Goal: Navigation & Orientation: Go to known website

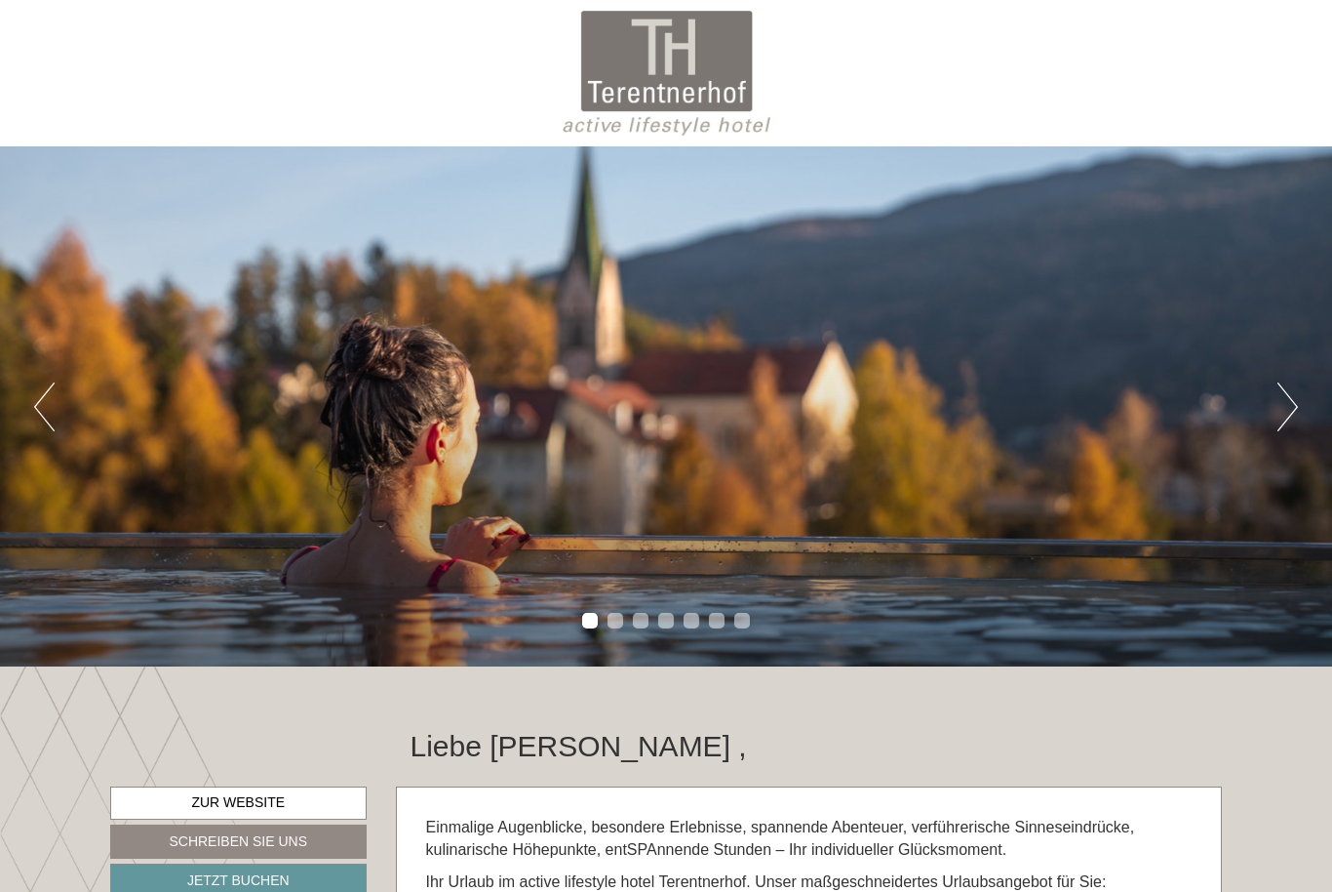
scroll to position [1462, 0]
click at [1285, 408] on button "Next" at bounding box center [1288, 406] width 20 height 49
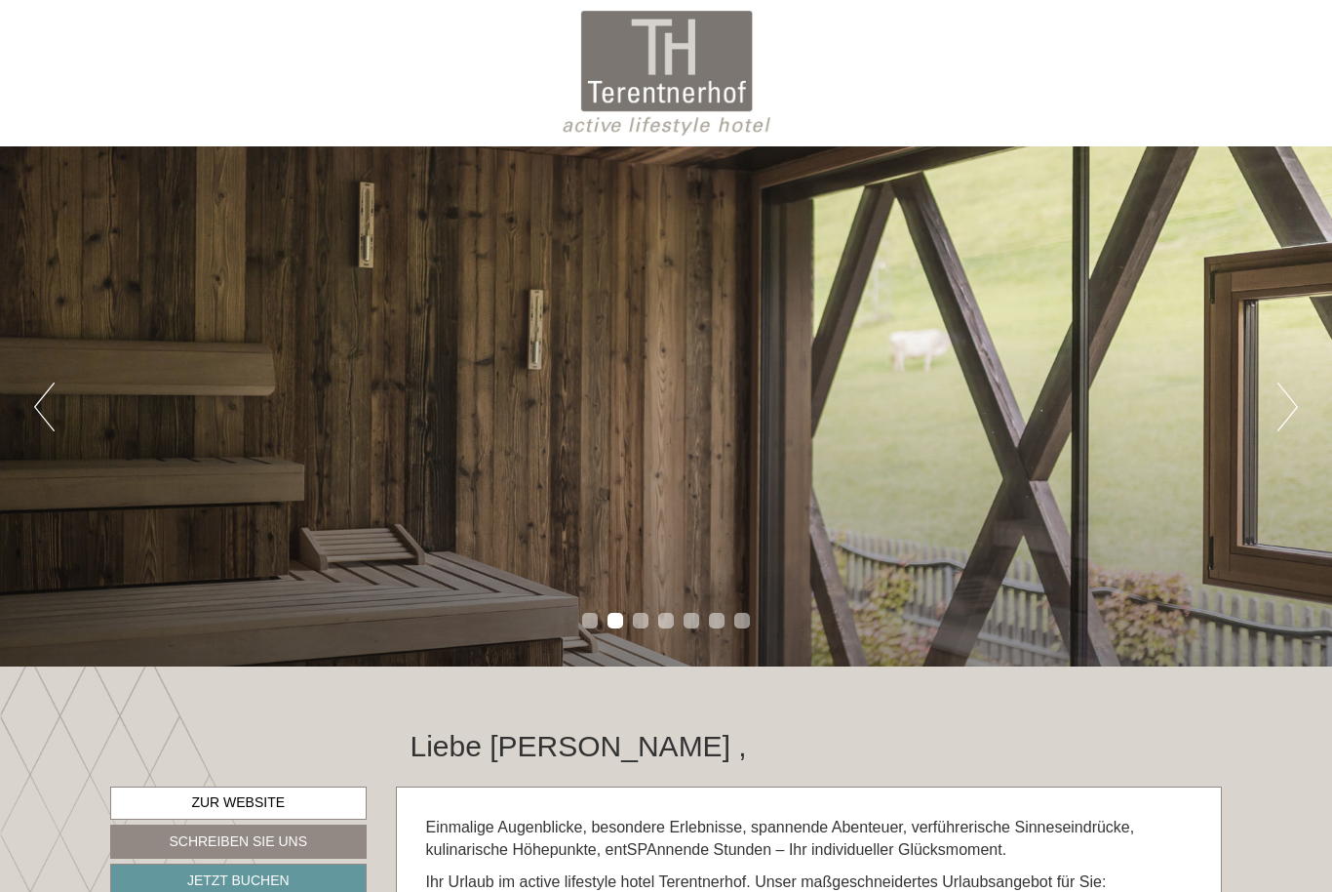
click at [1288, 401] on button "Next" at bounding box center [1288, 406] width 20 height 49
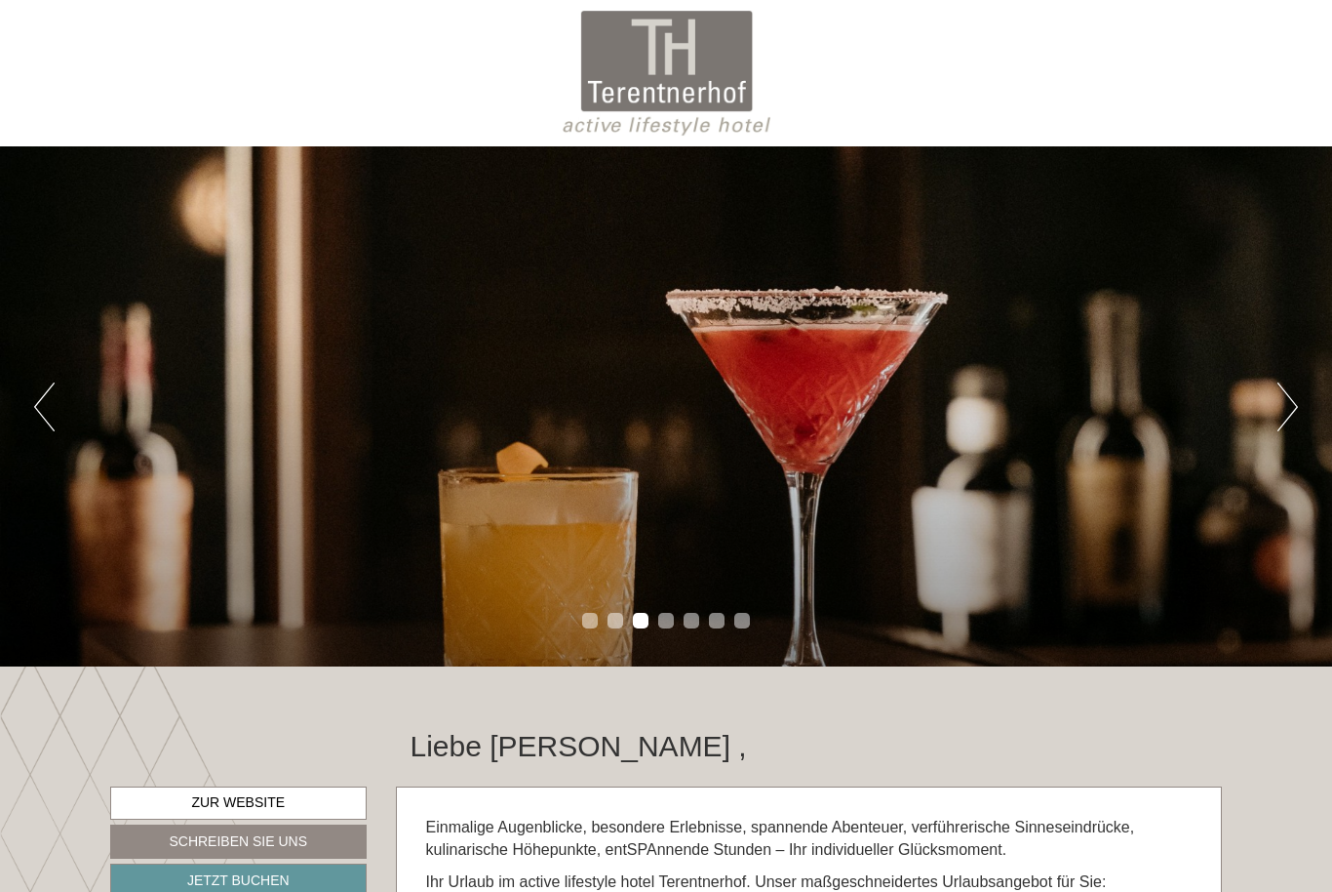
click at [1286, 396] on button "Next" at bounding box center [1288, 406] width 20 height 49
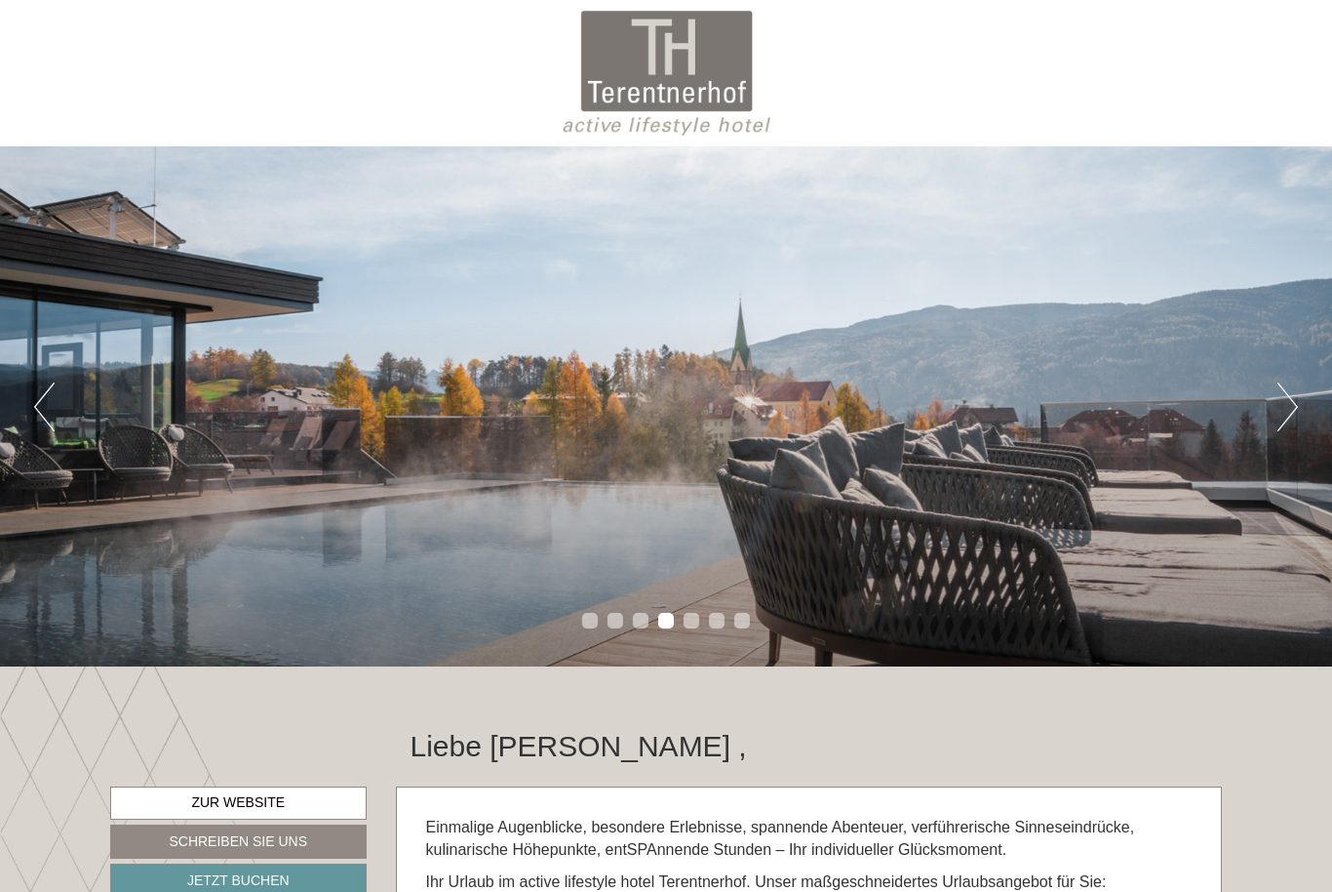
click at [1294, 388] on button "Next" at bounding box center [1288, 406] width 20 height 49
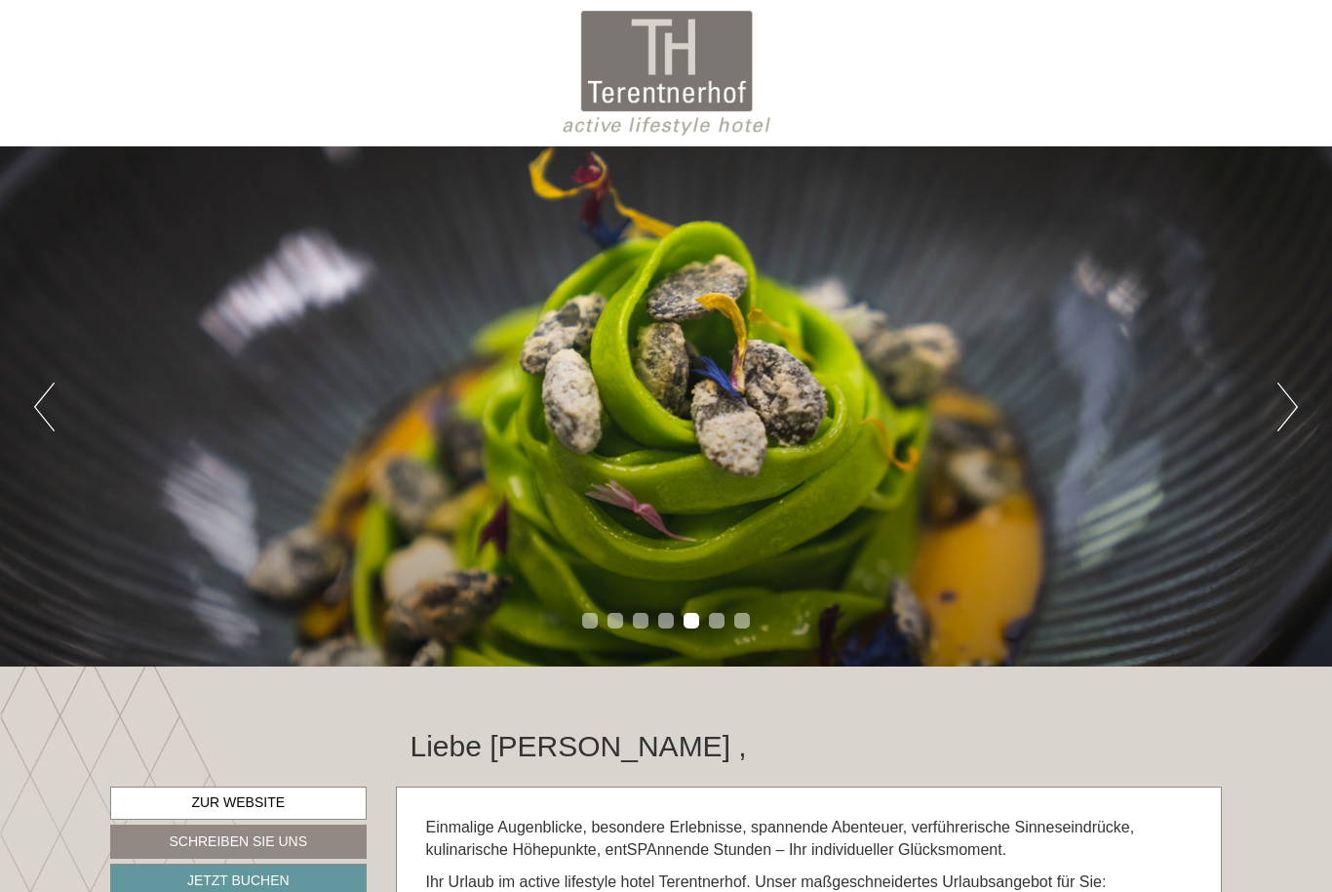
click at [1288, 393] on button "Next" at bounding box center [1288, 406] width 20 height 49
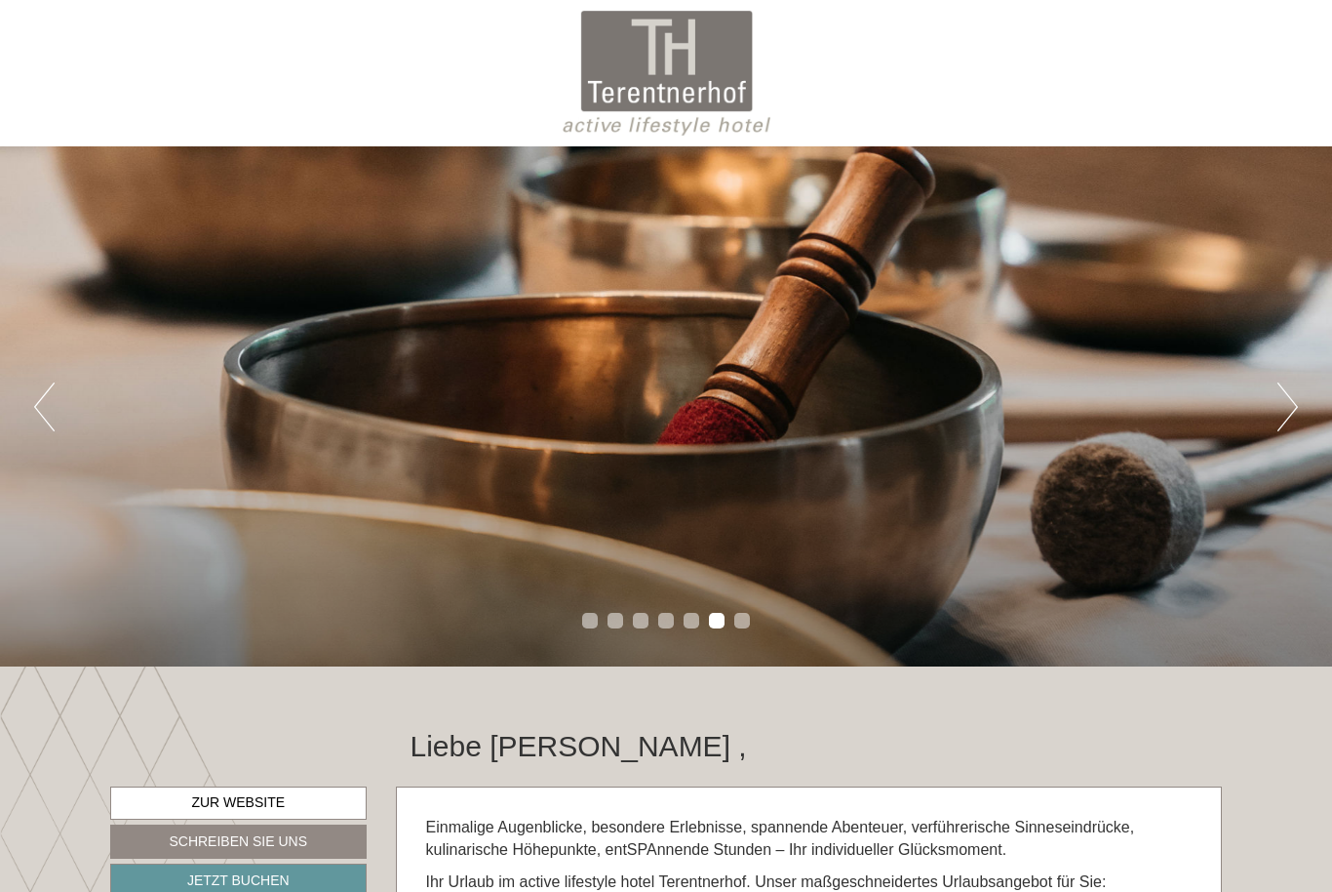
click at [1283, 393] on button "Next" at bounding box center [1288, 406] width 20 height 49
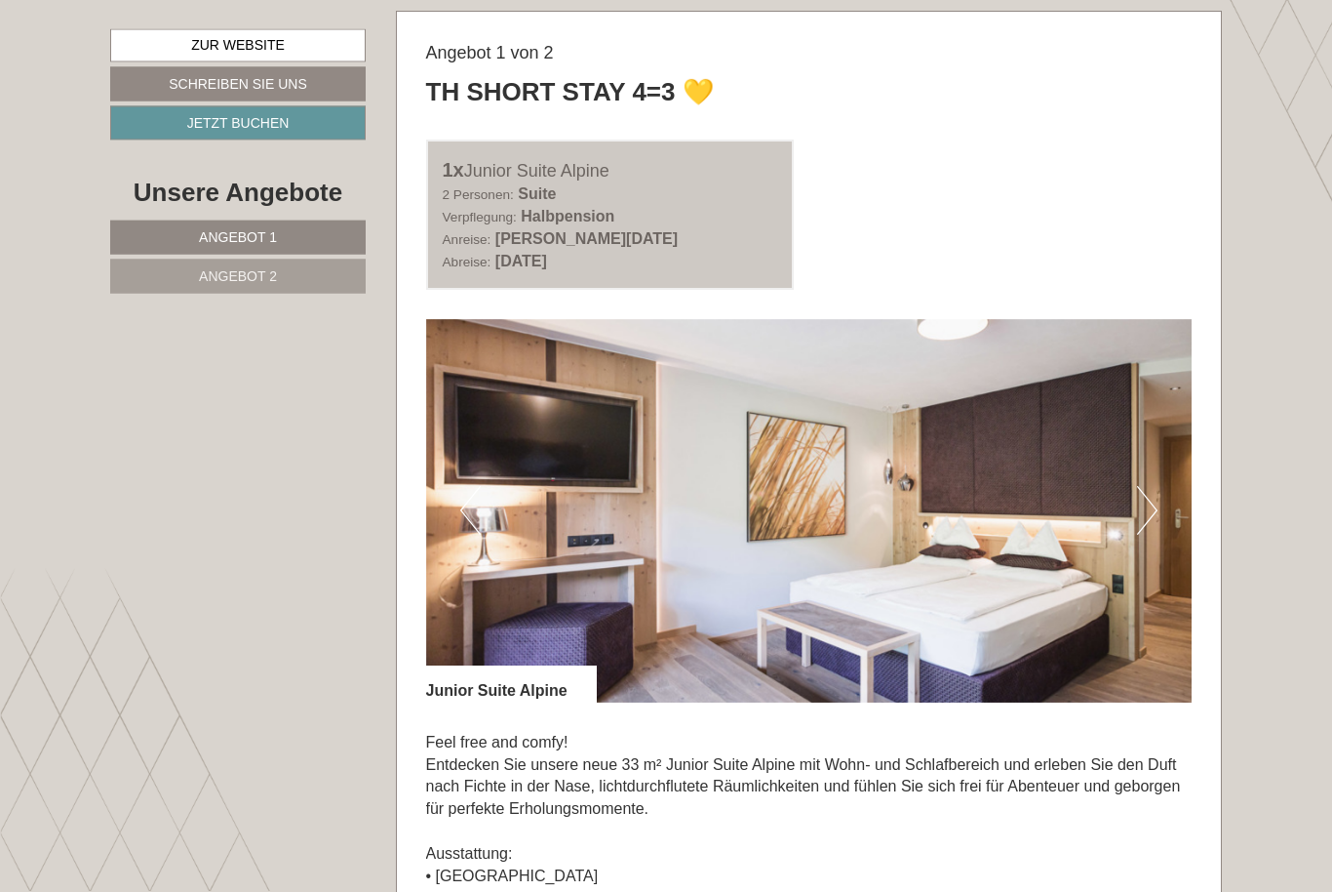
scroll to position [969, 0]
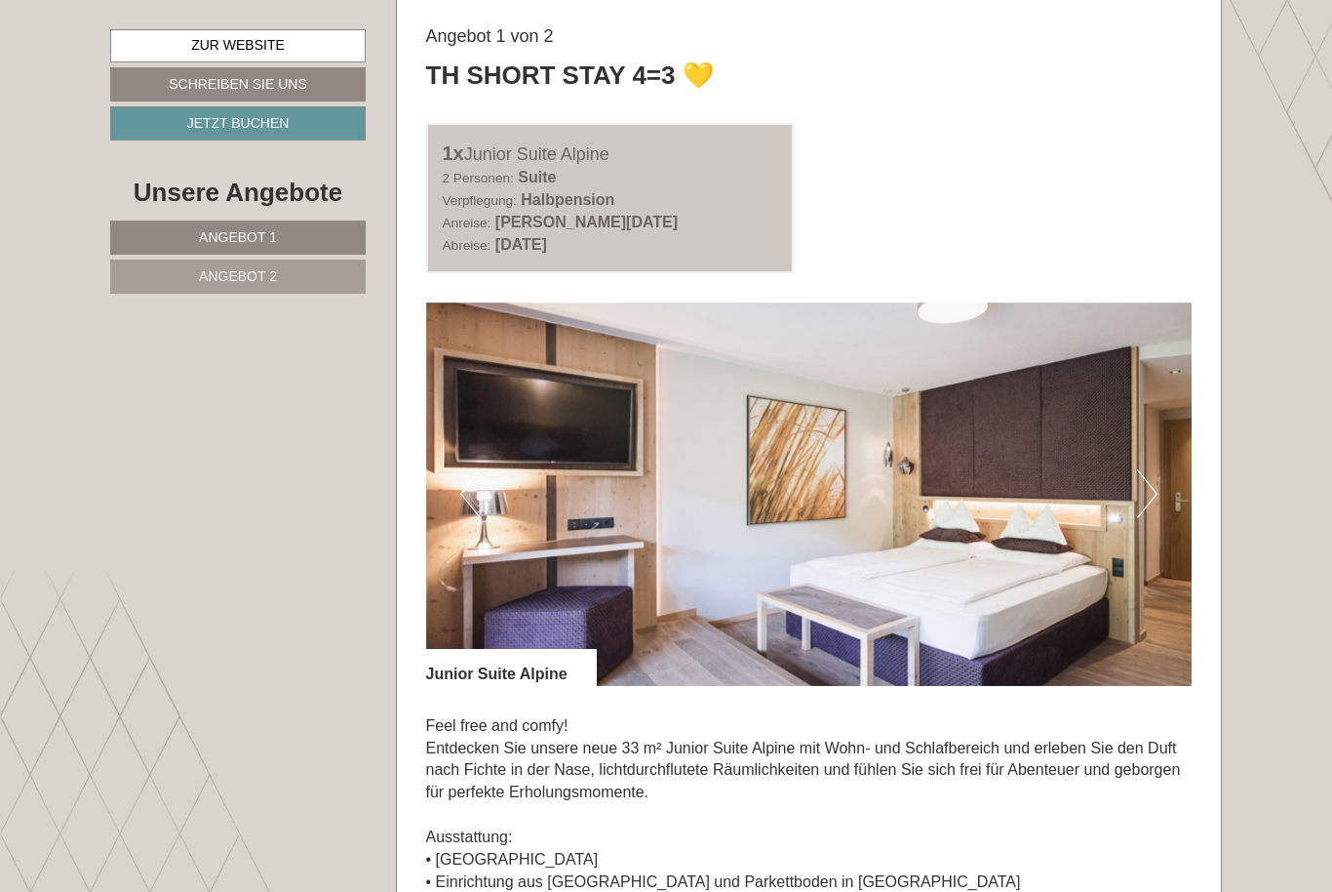
click at [1147, 489] on button "Next" at bounding box center [1147, 493] width 20 height 49
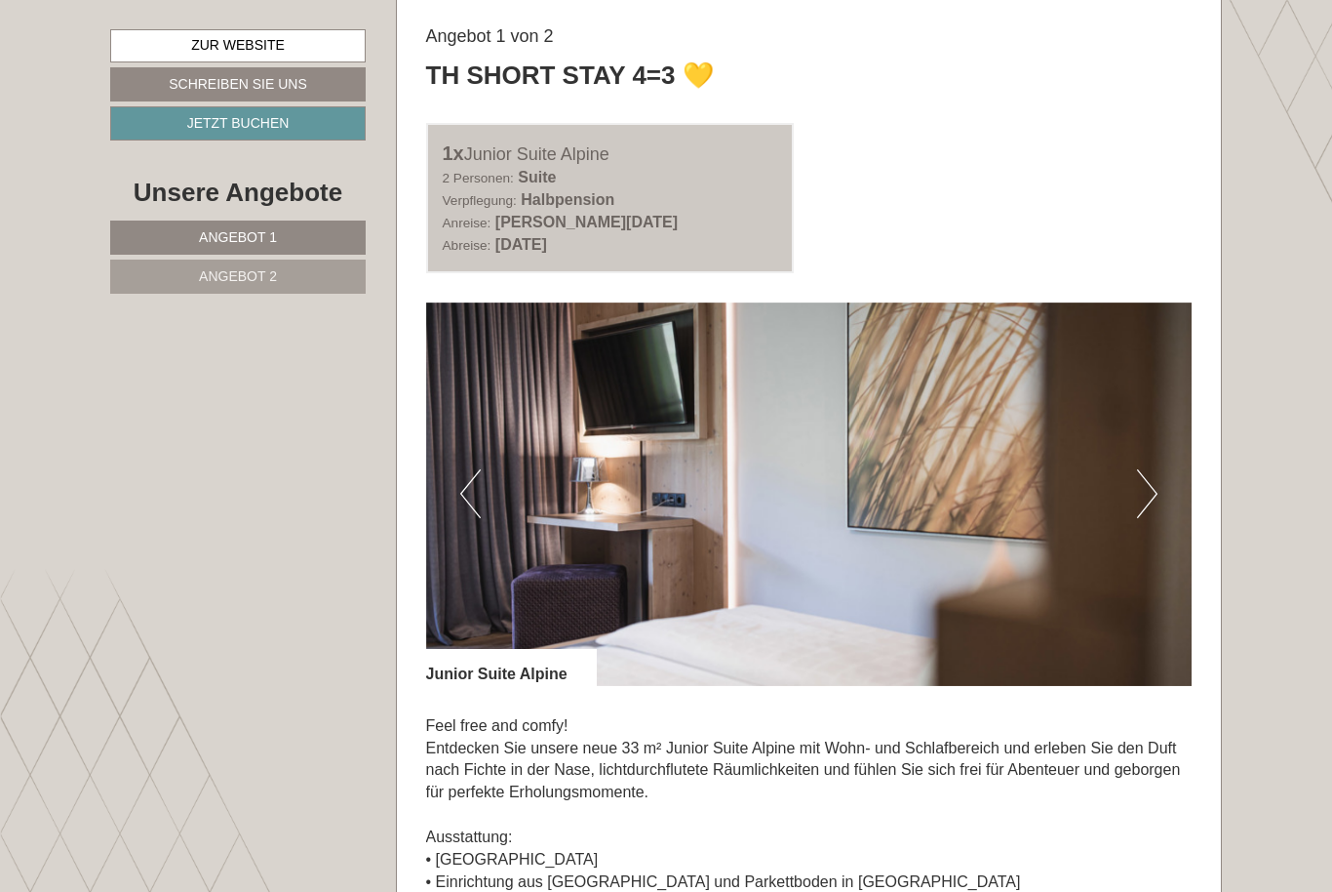
click at [1151, 494] on button "Next" at bounding box center [1147, 493] width 20 height 49
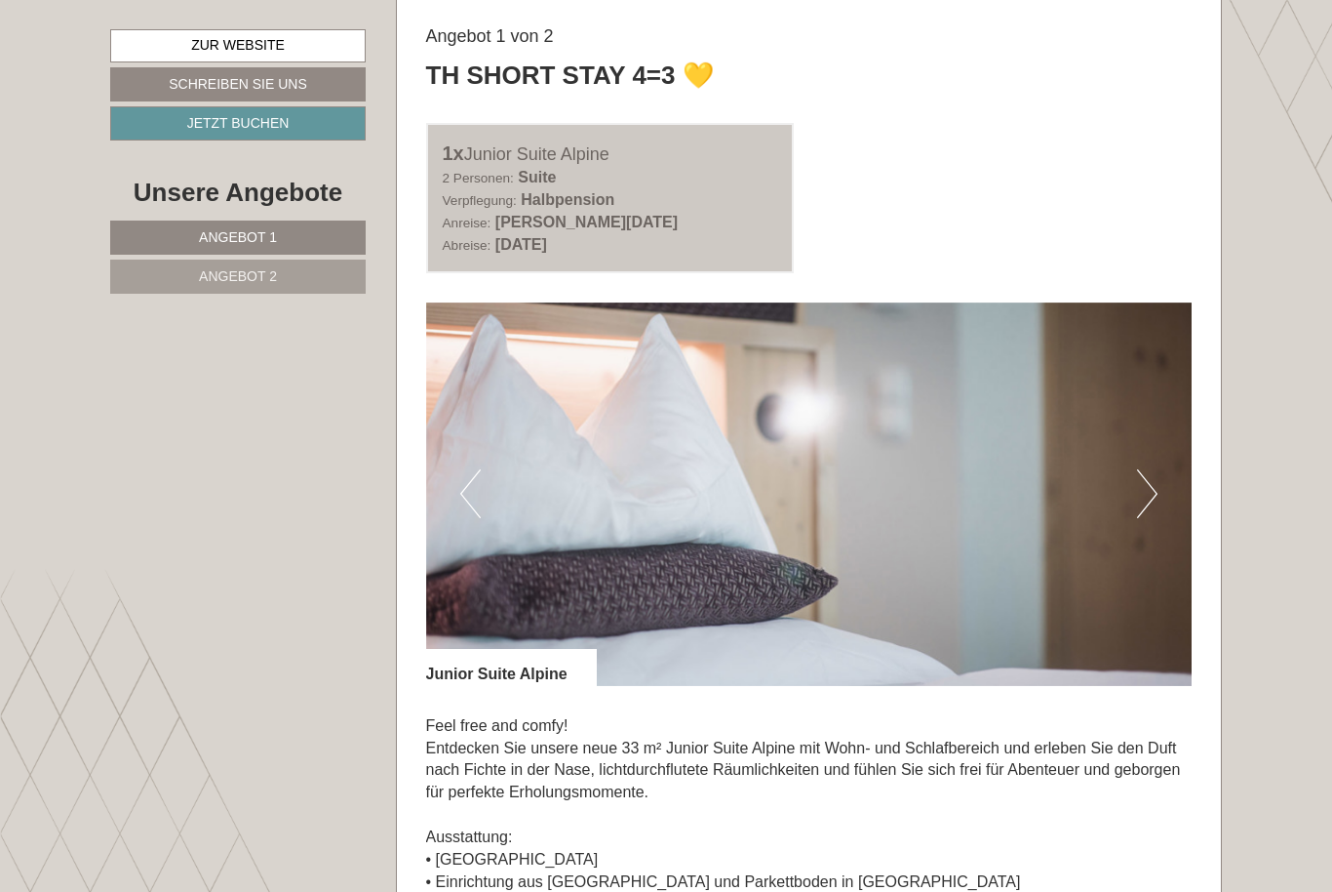
click at [1150, 502] on button "Next" at bounding box center [1147, 493] width 20 height 49
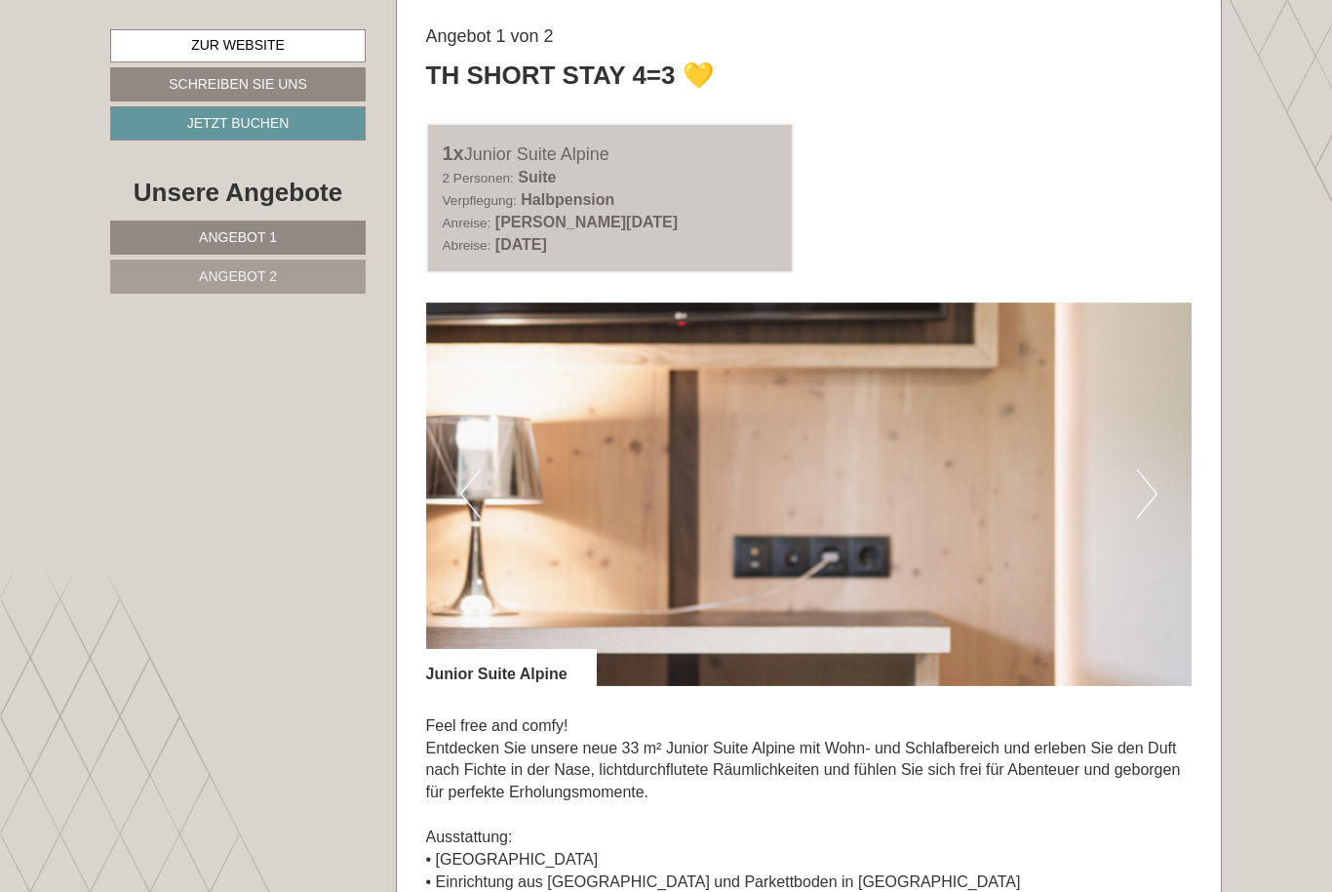
click at [1148, 500] on button "Next" at bounding box center [1147, 493] width 20 height 49
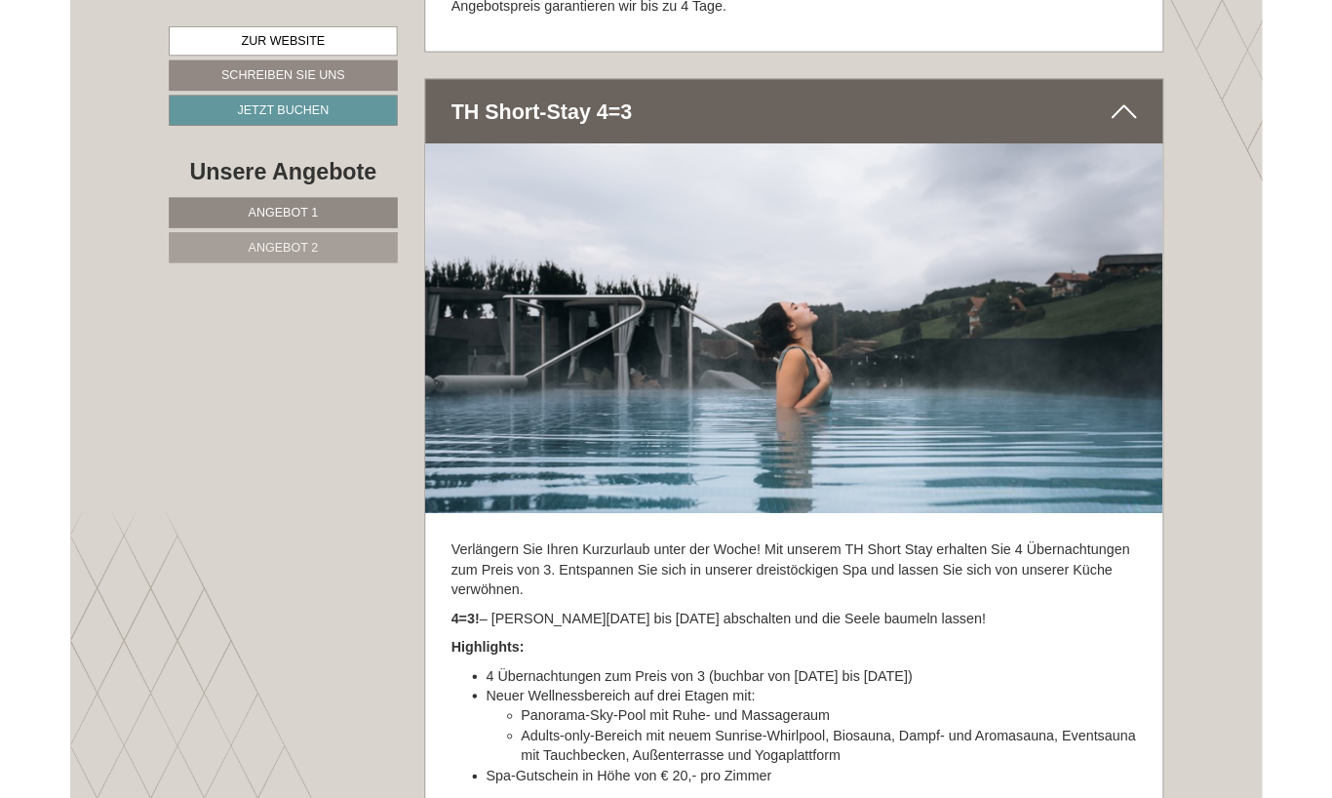
scroll to position [3869, 0]
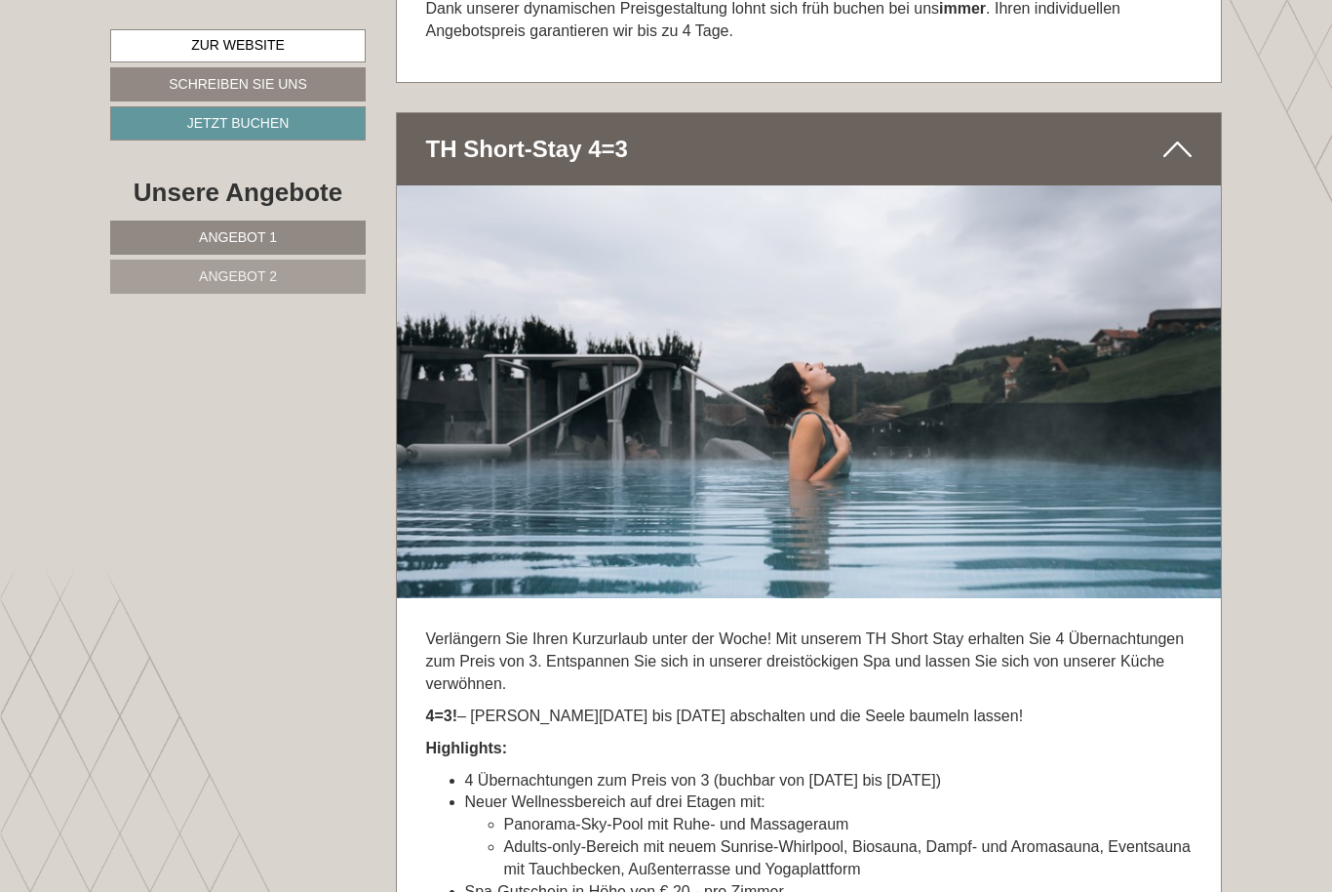
click at [161, 49] on link "Zur Website" at bounding box center [238, 45] width 256 height 33
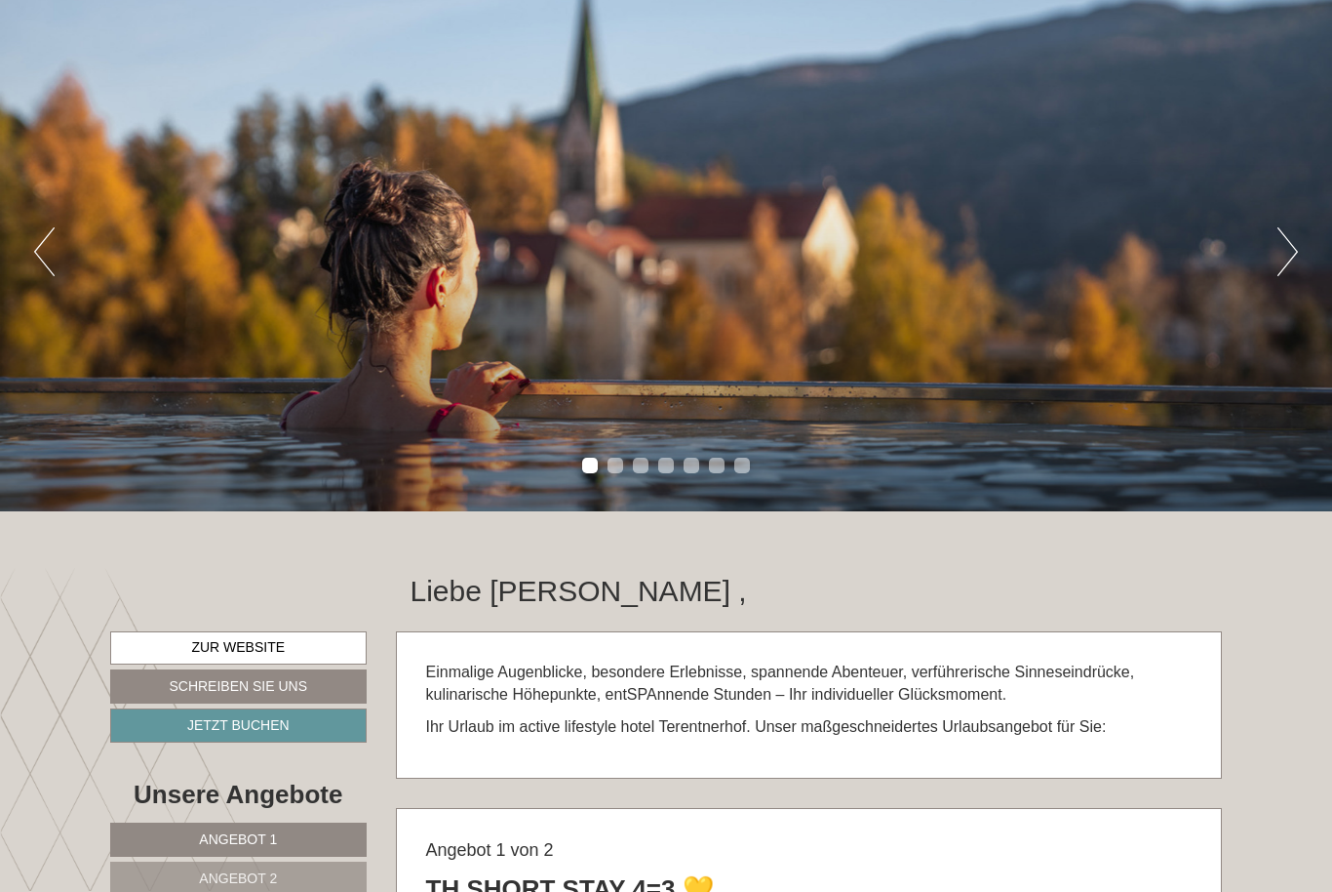
scroll to position [155, 0]
click at [309, 656] on link "Zur Website" at bounding box center [238, 647] width 257 height 33
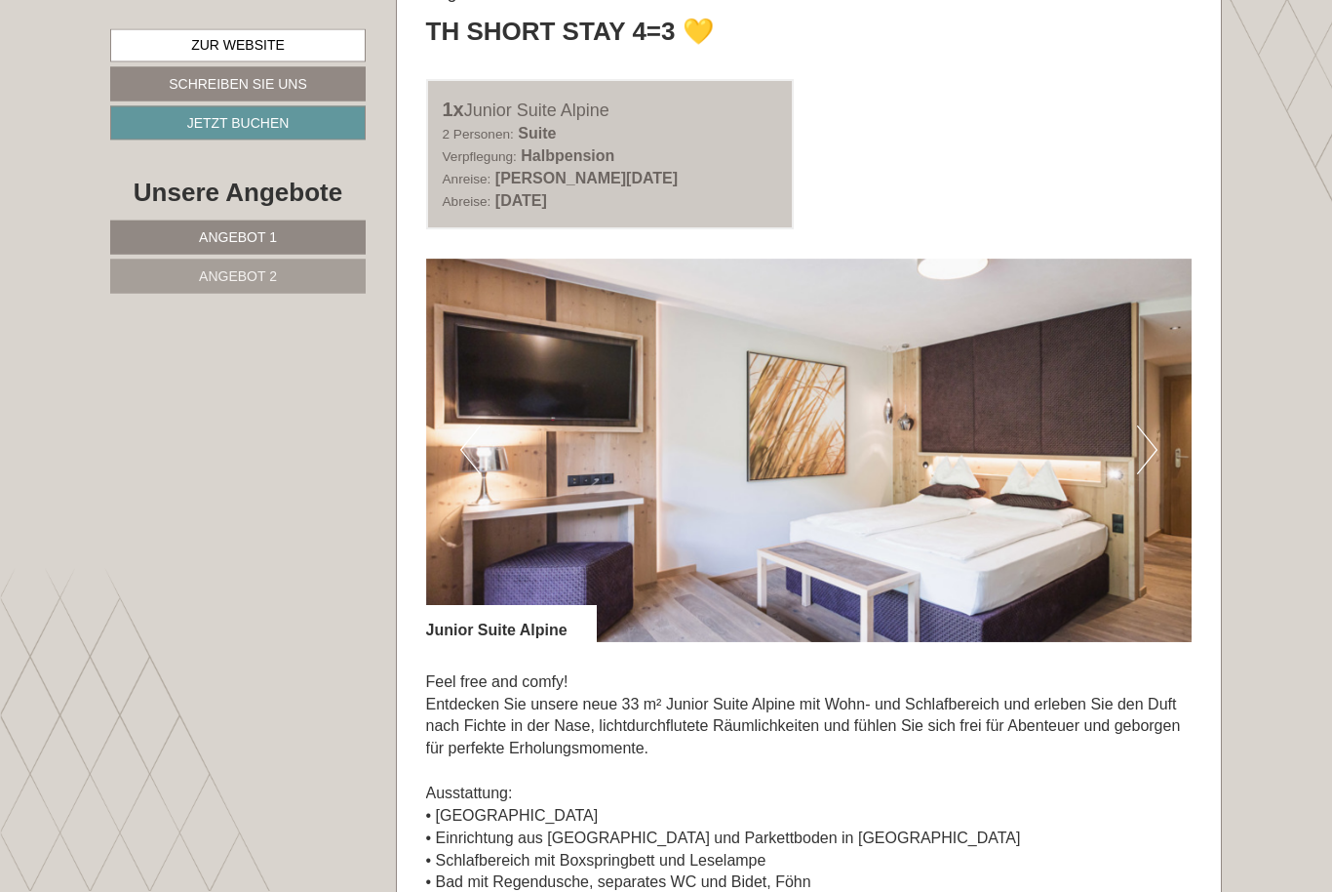
scroll to position [1014, 0]
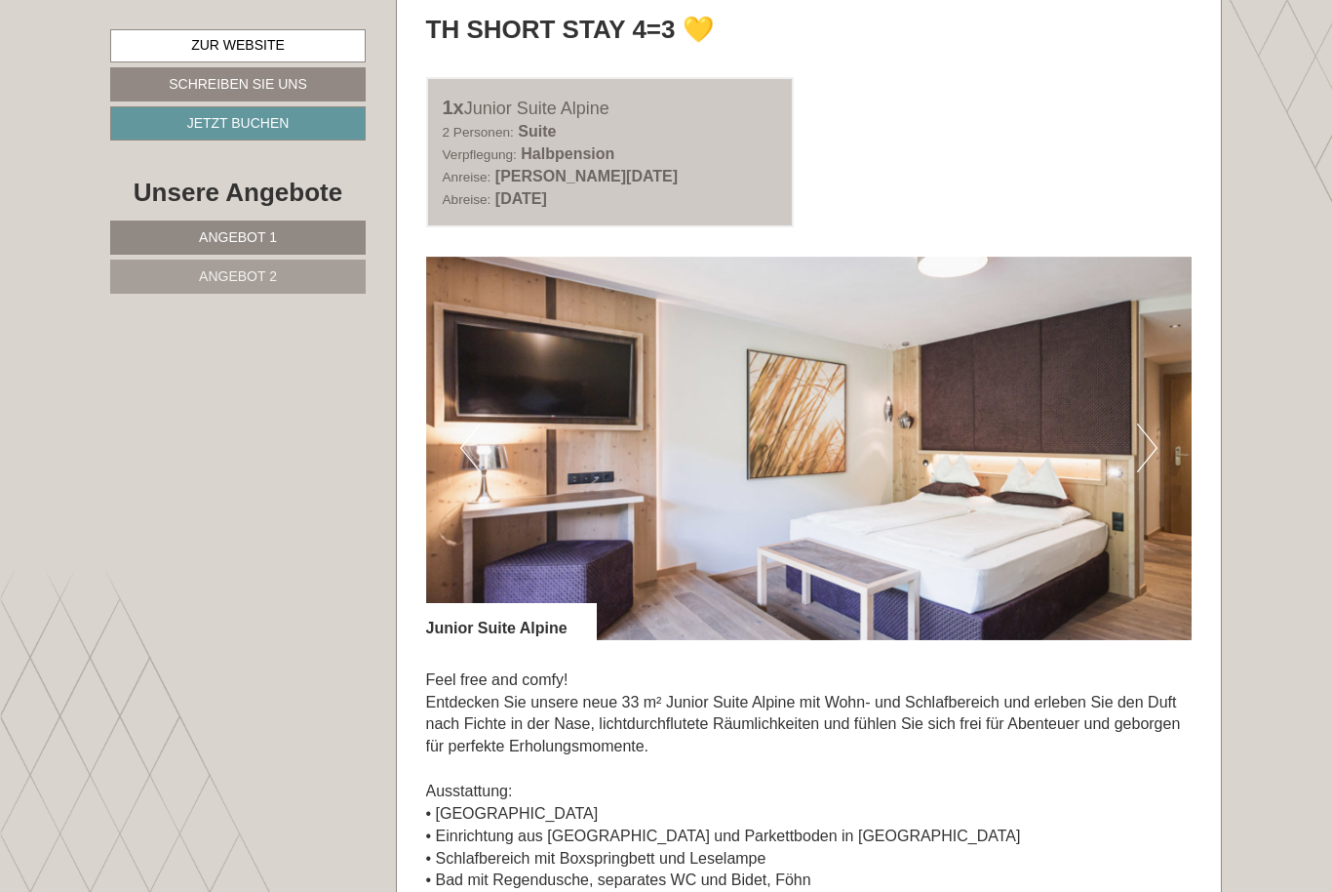
click at [1150, 454] on button "Next" at bounding box center [1147, 447] width 20 height 49
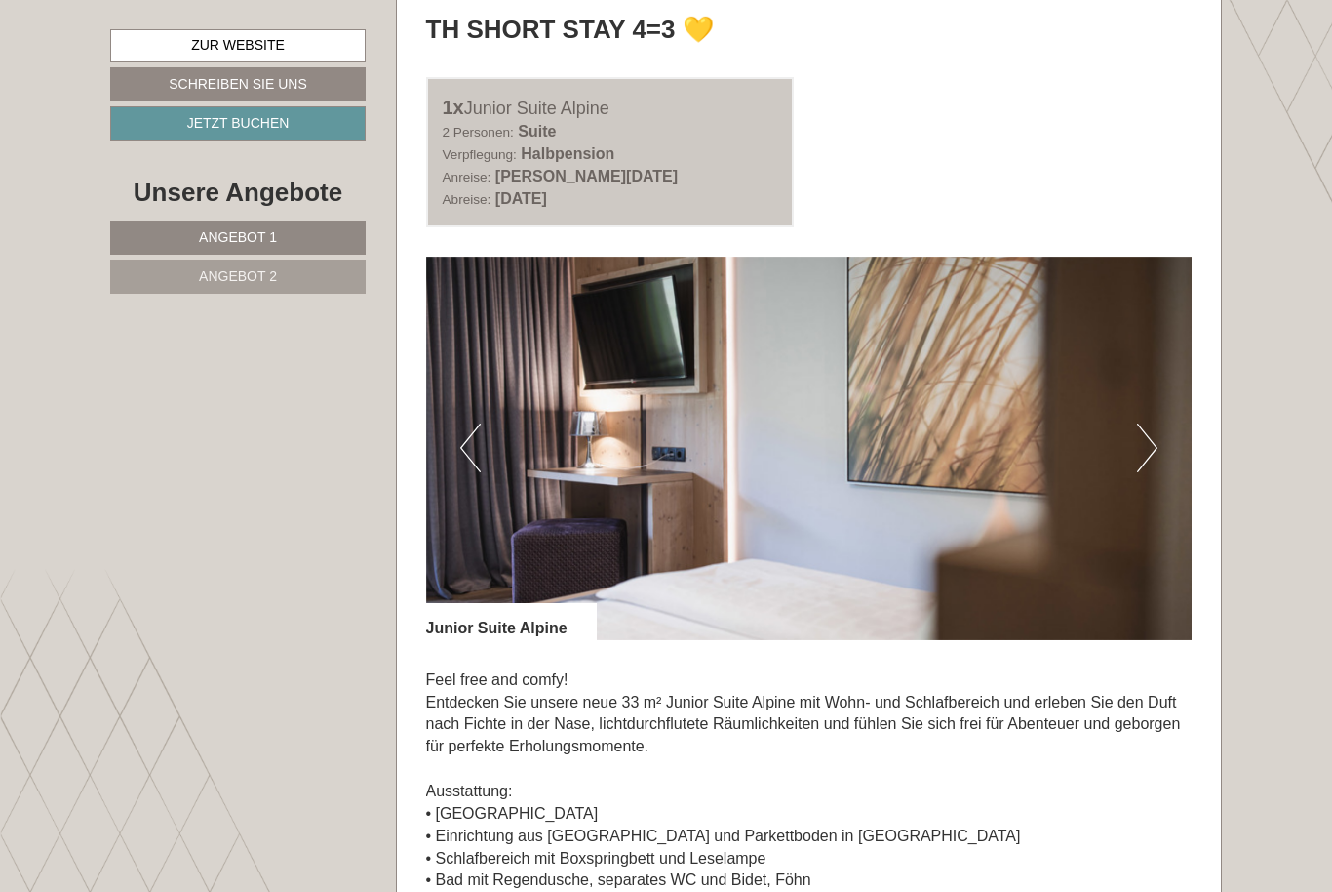
click at [1142, 449] on button "Next" at bounding box center [1147, 447] width 20 height 49
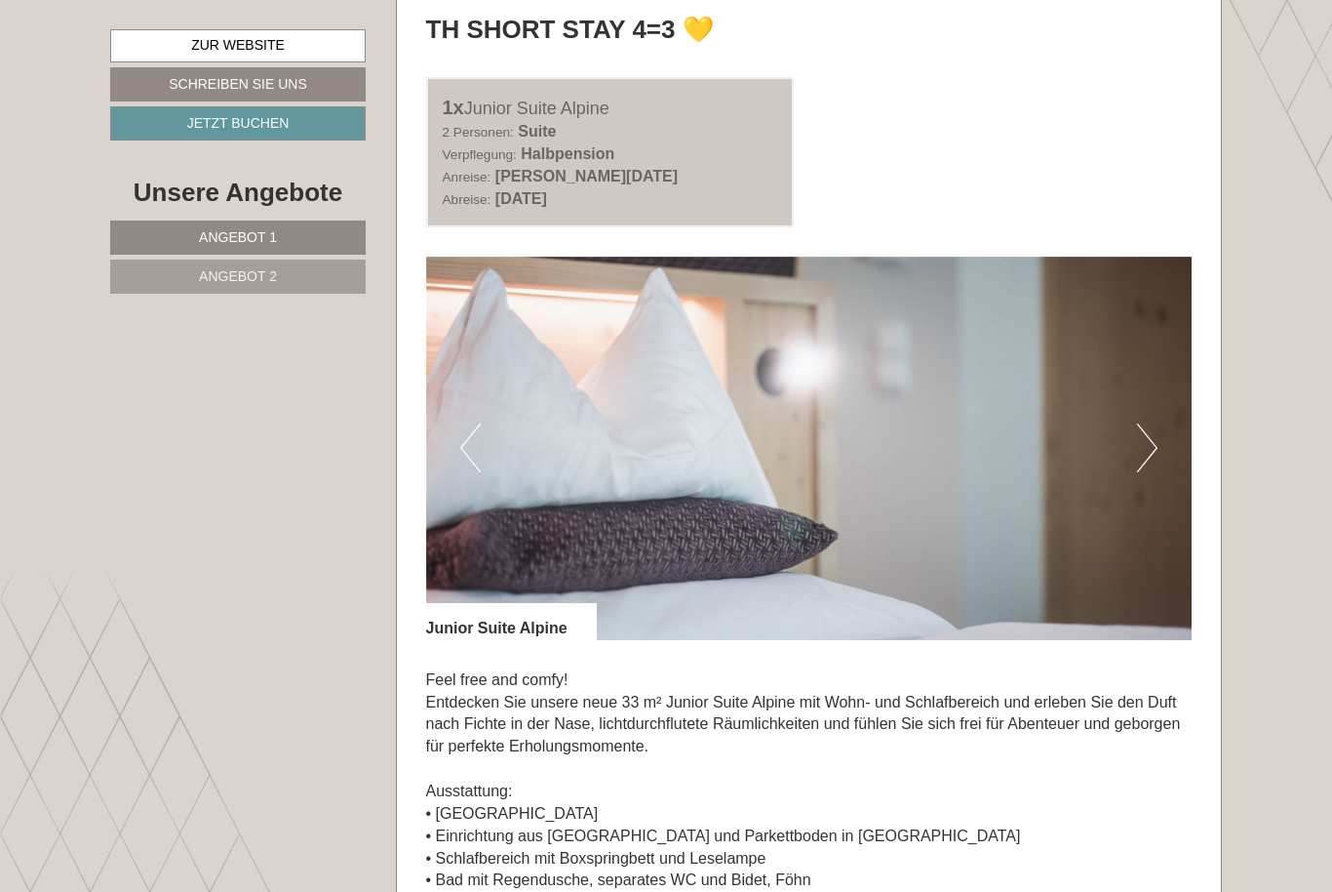
click at [1152, 447] on button "Next" at bounding box center [1147, 447] width 20 height 49
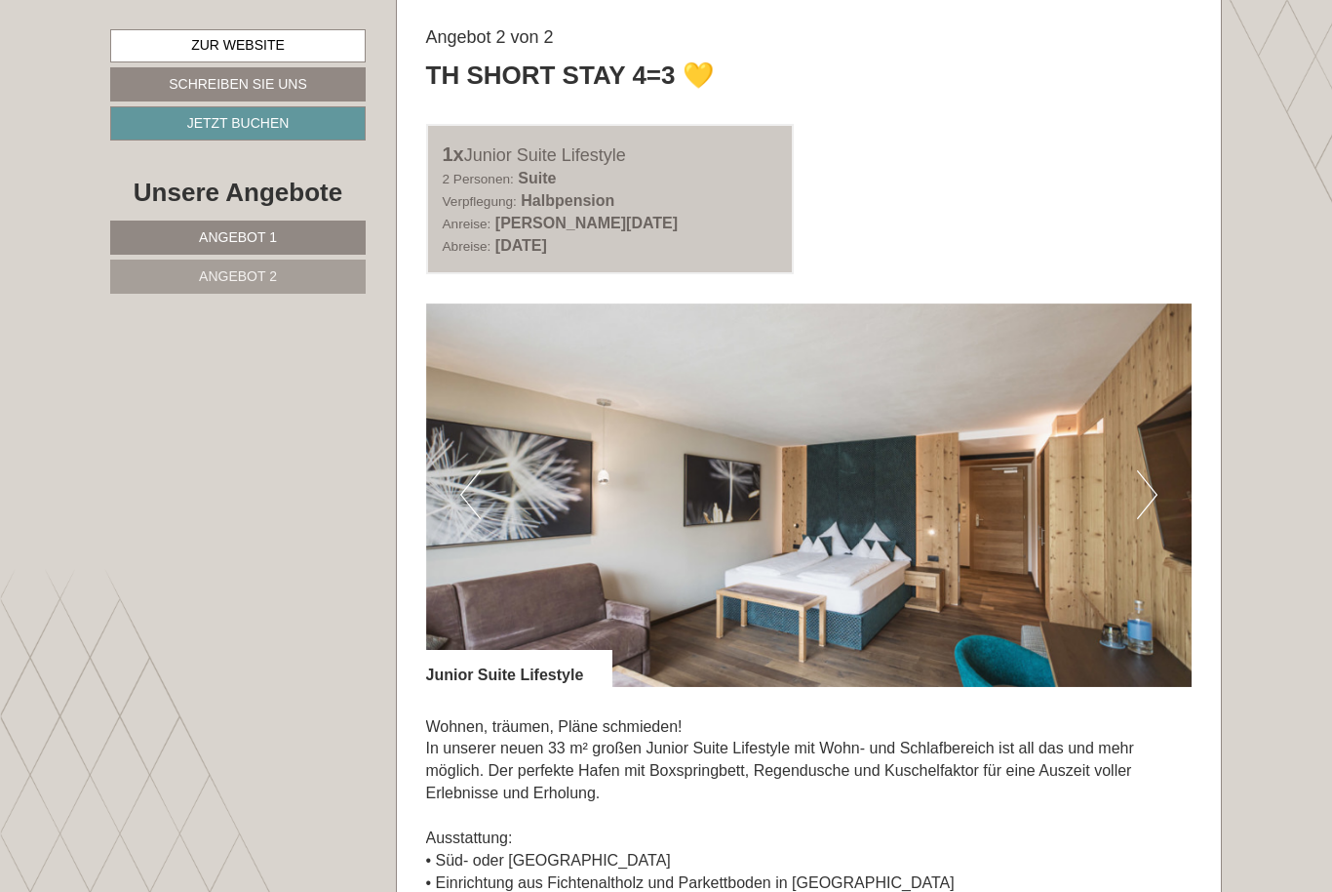
scroll to position [2398, 0]
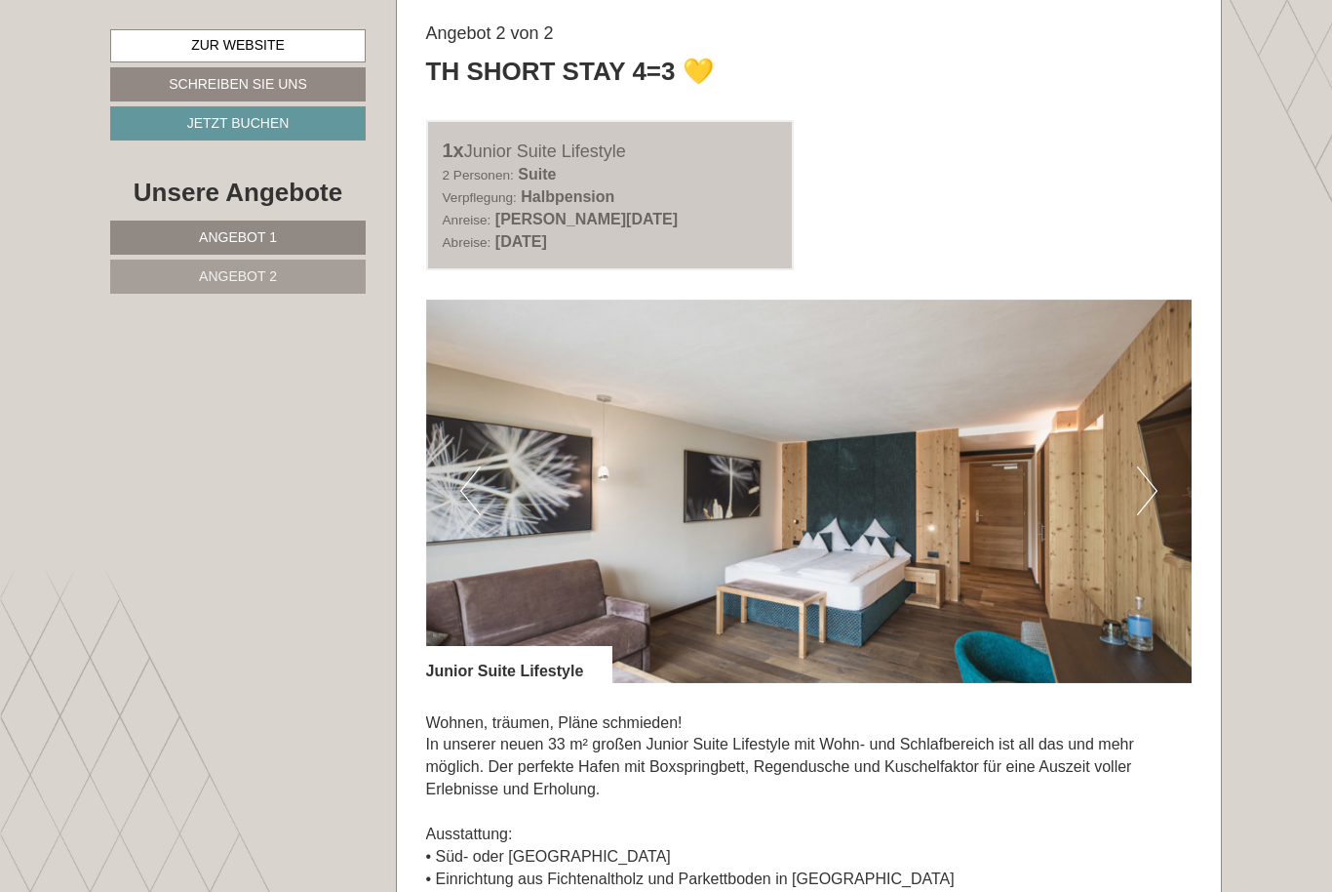
click at [1154, 466] on button "Next" at bounding box center [1147, 490] width 20 height 49
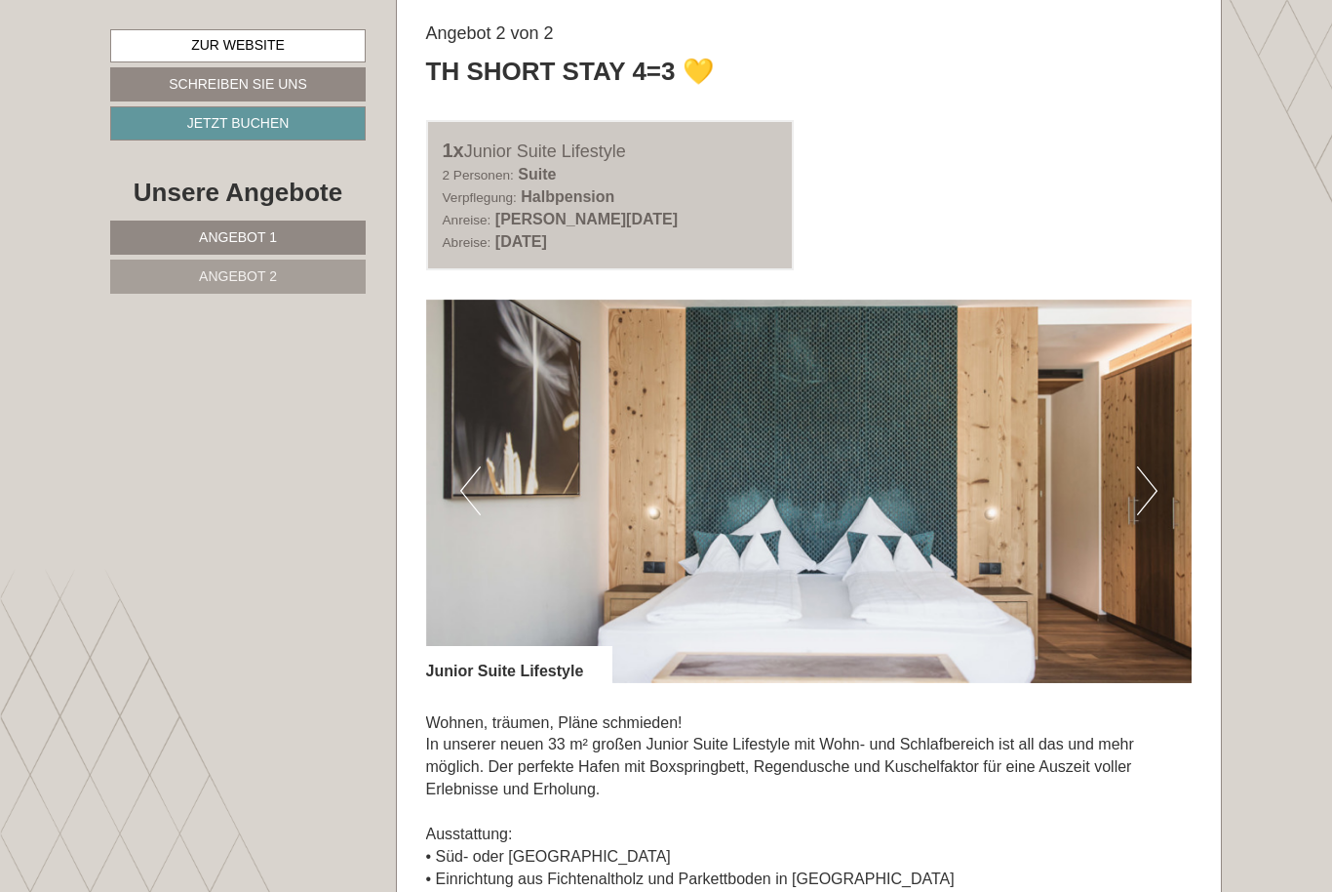
click at [1147, 466] on button "Next" at bounding box center [1147, 490] width 20 height 49
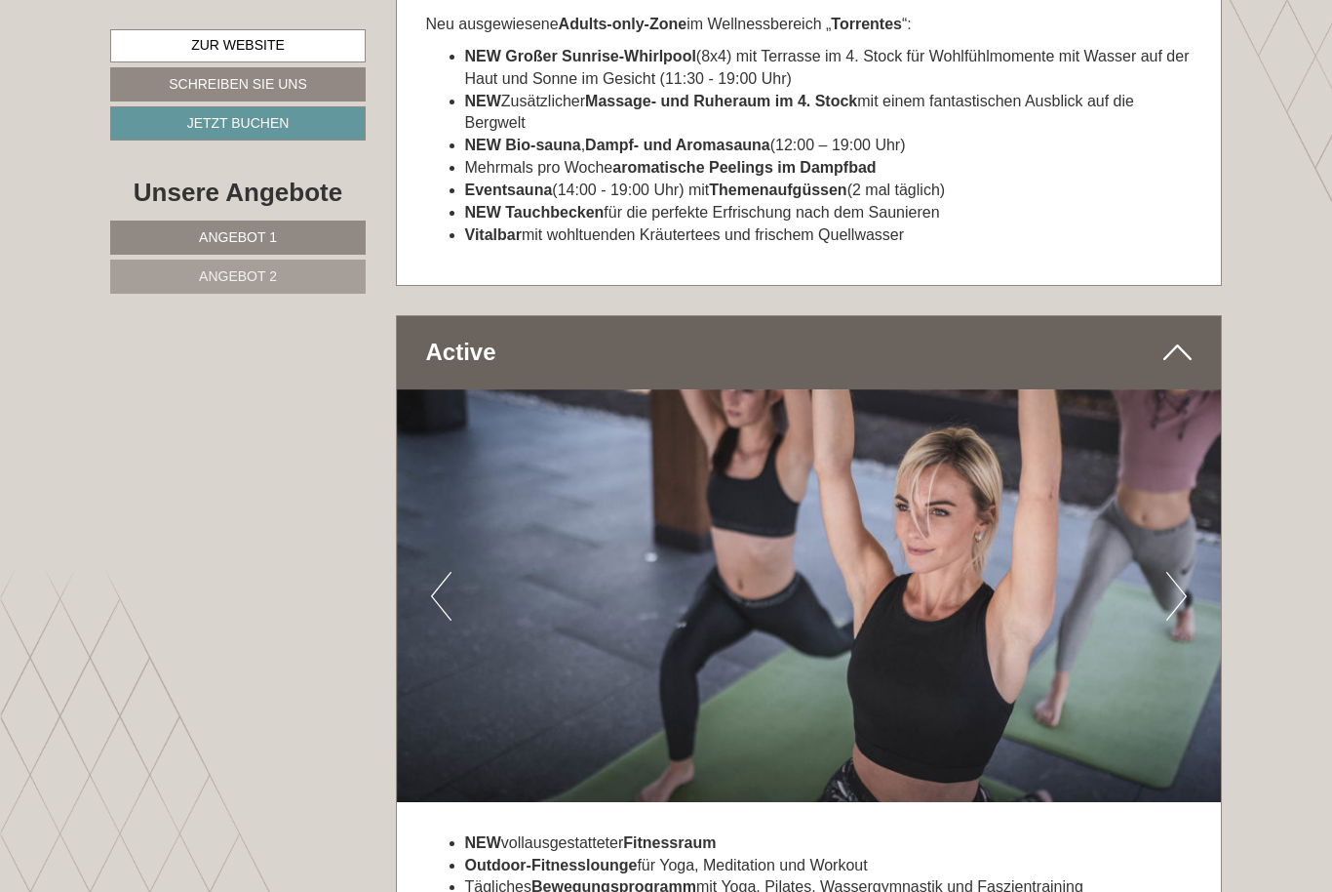
scroll to position [6654, 0]
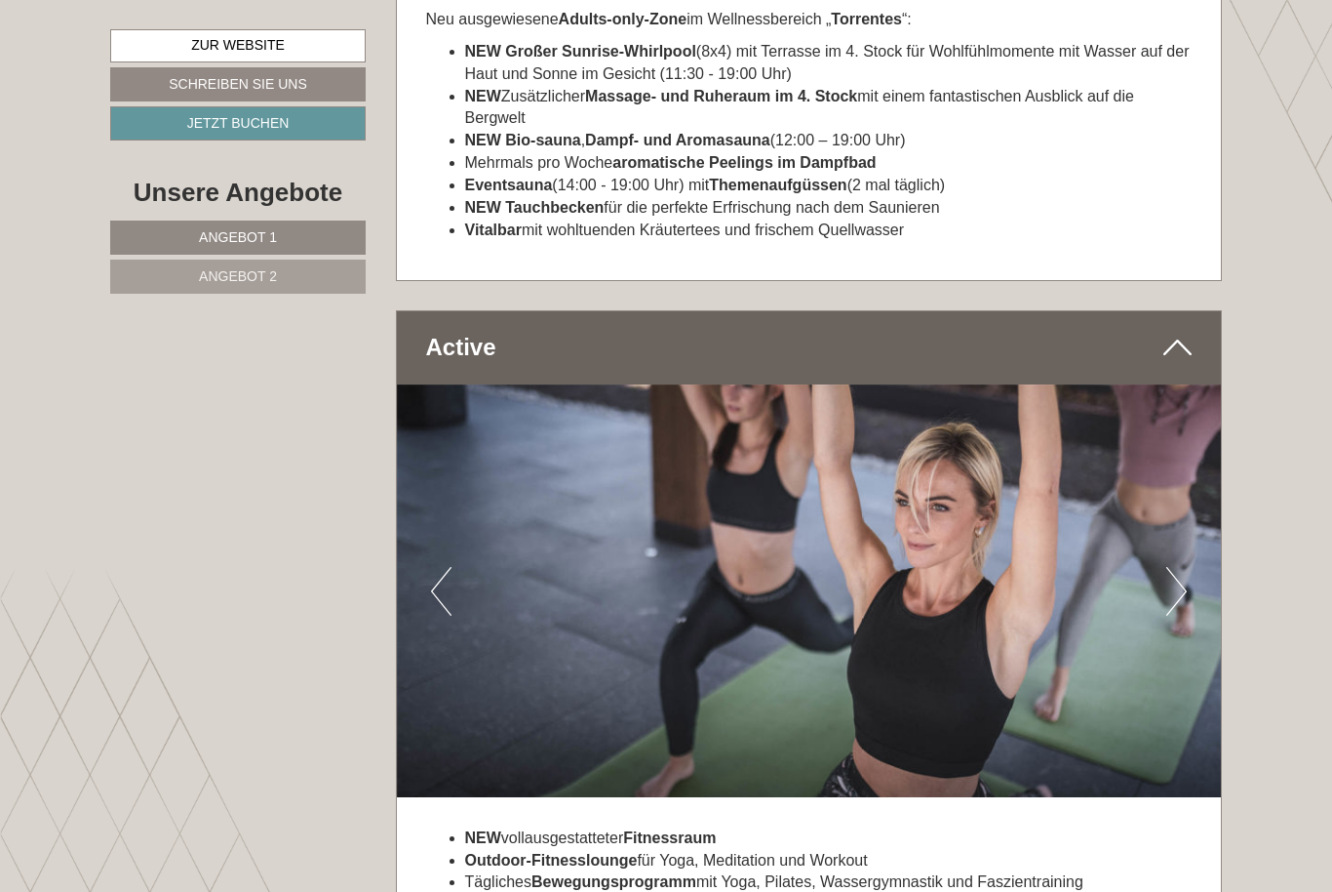
click at [1172, 567] on button "Next" at bounding box center [1177, 591] width 20 height 49
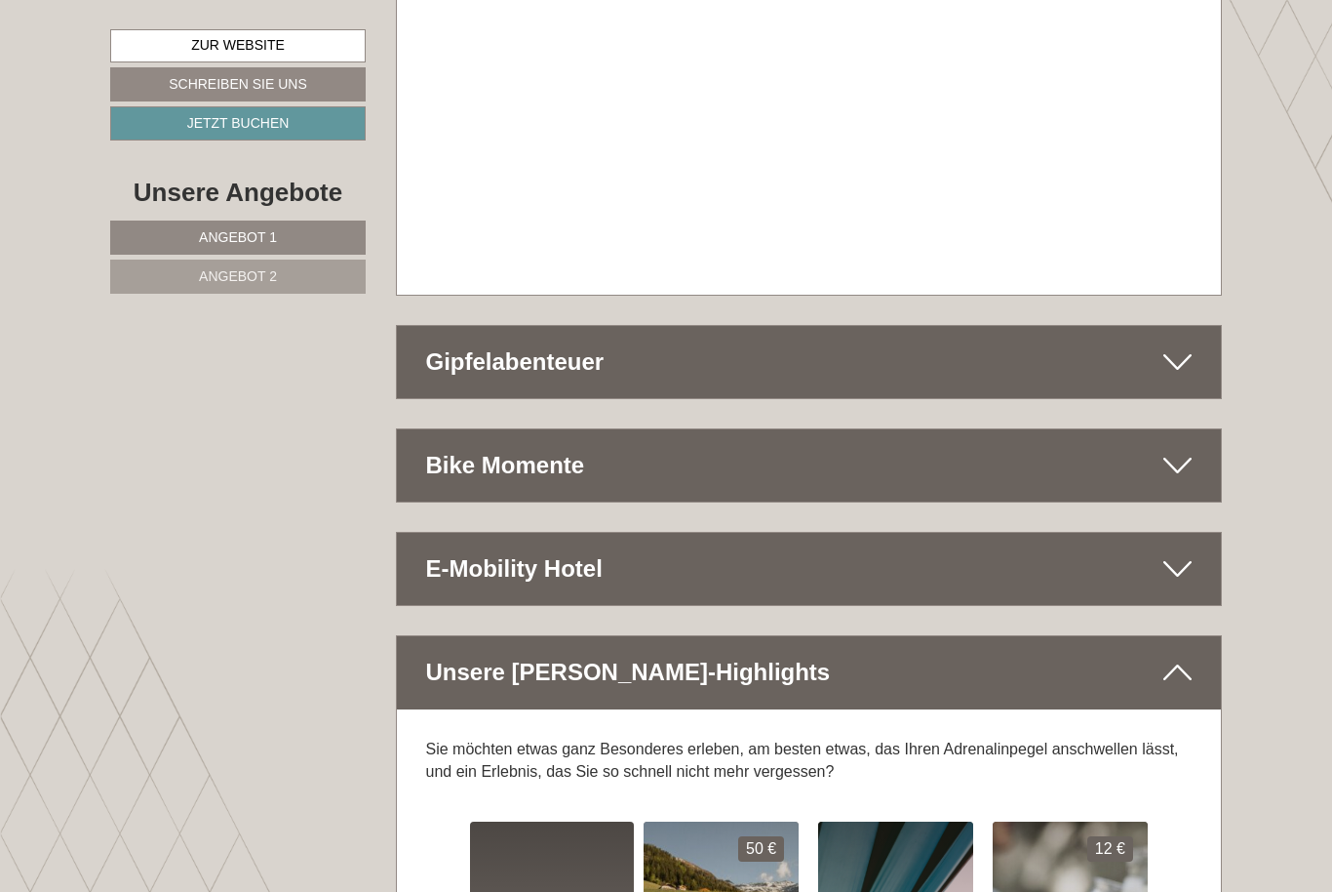
scroll to position [9375, 0]
